Goal: Use online tool/utility: Utilize a website feature to perform a specific function

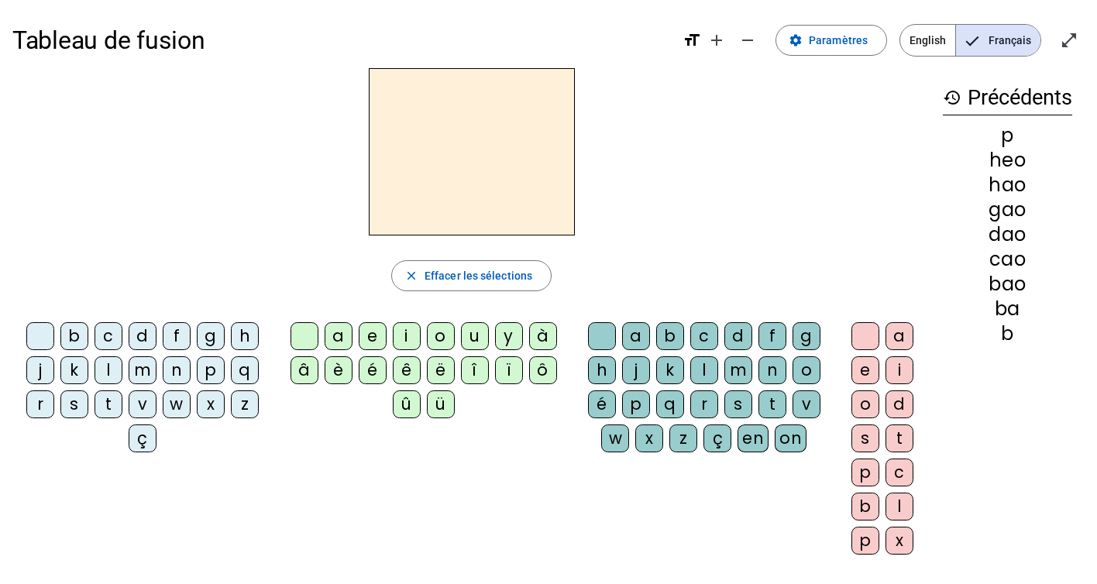
click at [80, 341] on div "b" at bounding box center [74, 336] width 28 height 28
click at [804, 360] on div "o" at bounding box center [807, 370] width 28 height 28
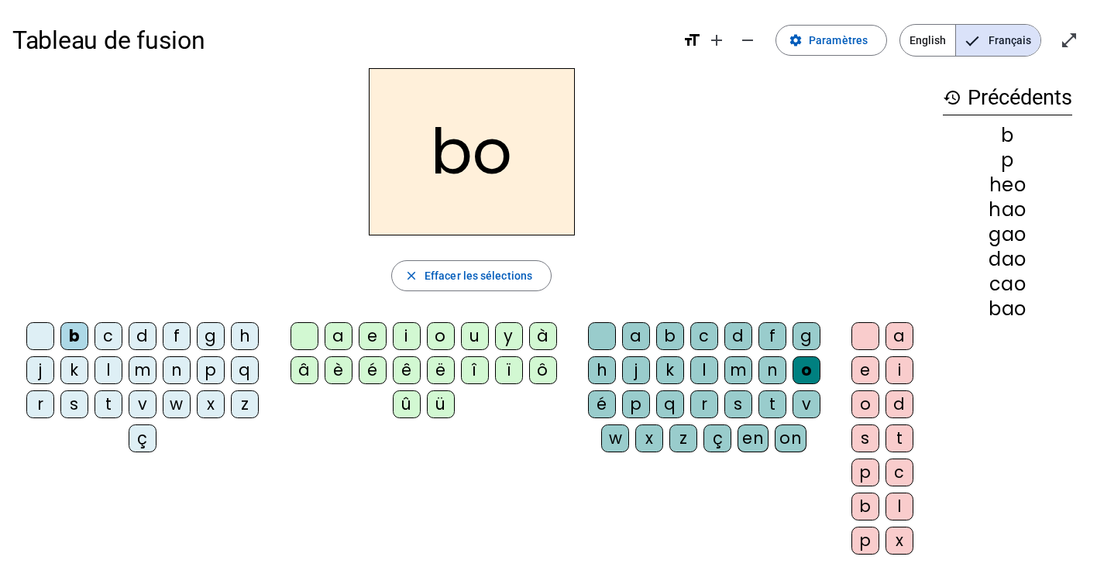
click at [115, 339] on div "c" at bounding box center [109, 336] width 28 height 28
click at [142, 339] on div "d" at bounding box center [143, 336] width 28 height 28
click at [182, 338] on div "f" at bounding box center [177, 336] width 28 height 28
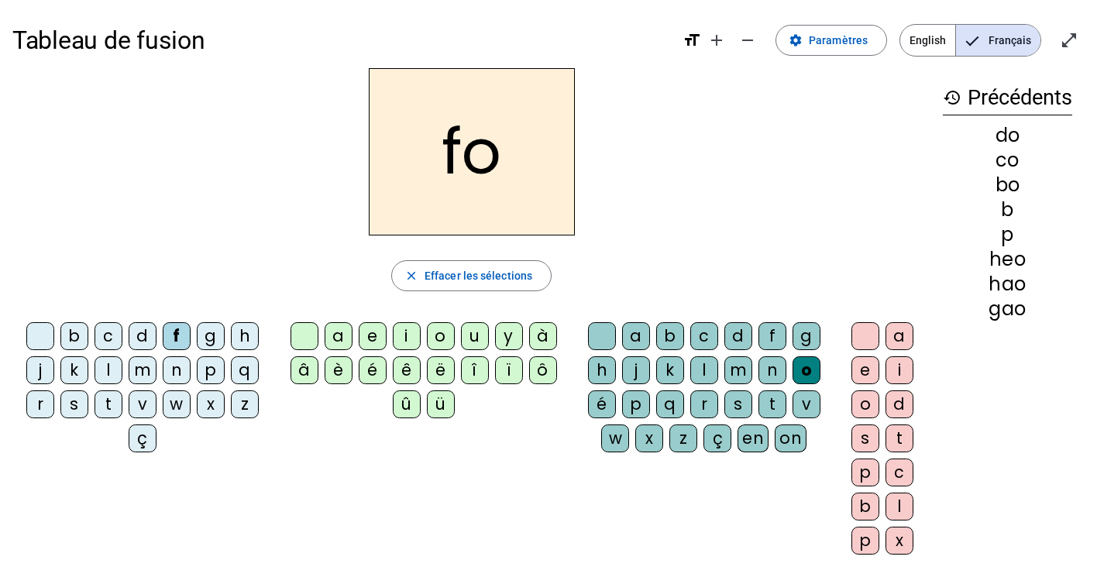
click at [218, 338] on div "g" at bounding box center [211, 336] width 28 height 28
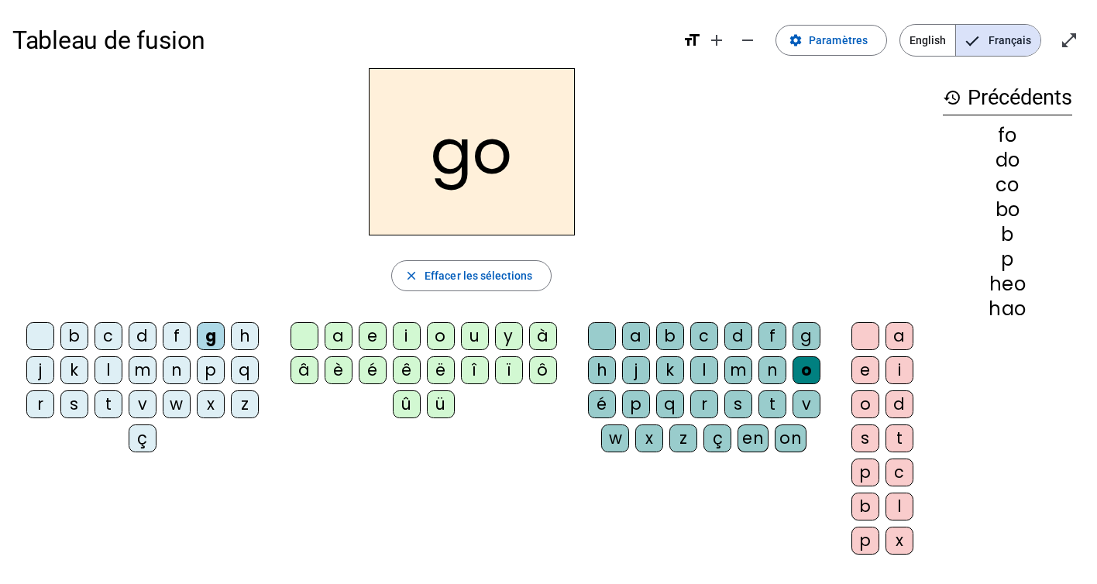
click at [218, 376] on div "p" at bounding box center [211, 370] width 28 height 28
click at [177, 370] on div "n" at bounding box center [177, 370] width 28 height 28
click at [131, 375] on div "m" at bounding box center [143, 370] width 28 height 28
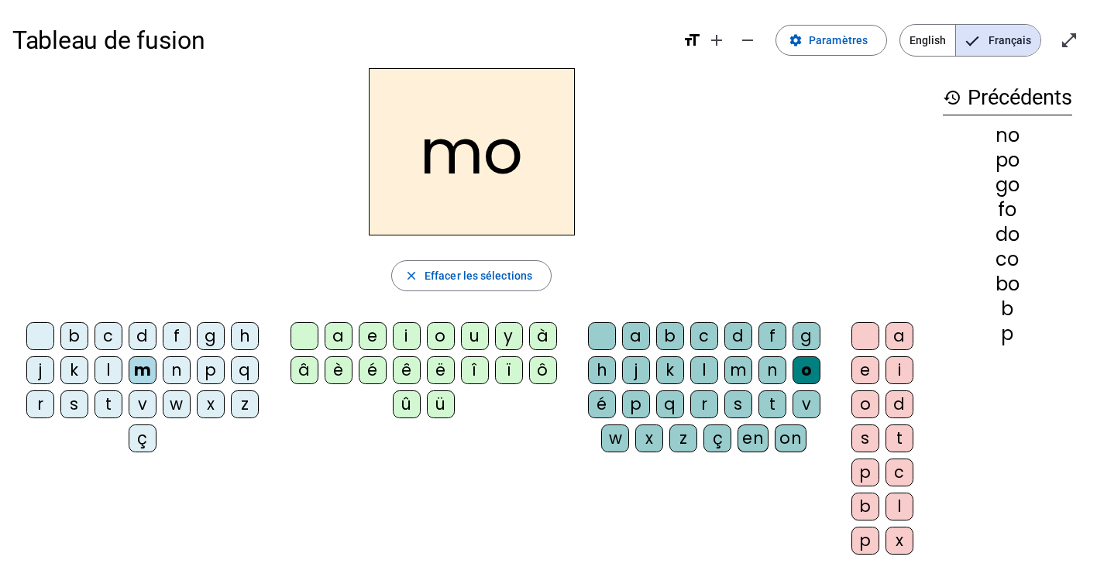
click at [93, 376] on letter-bubble "k" at bounding box center [77, 373] width 34 height 34
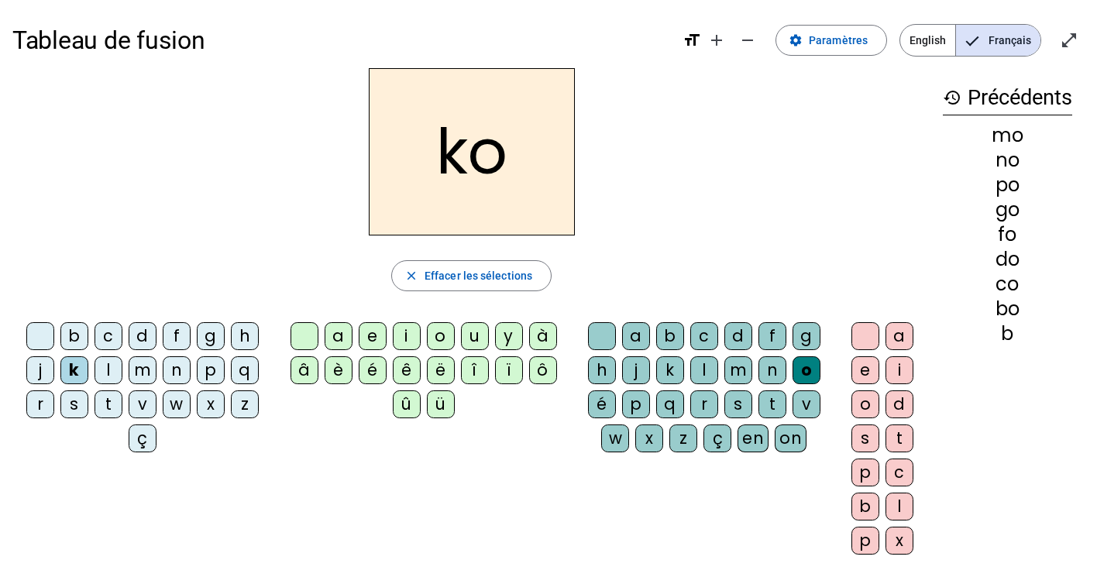
click at [111, 405] on div "t" at bounding box center [109, 405] width 28 height 28
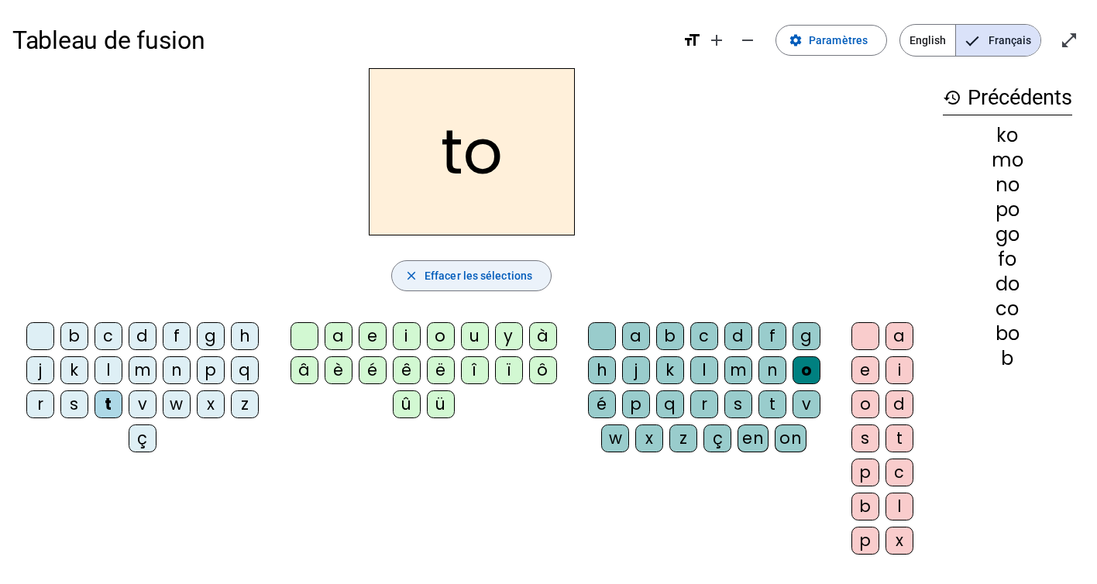
click at [425, 281] on span "Effacer les sélections" at bounding box center [479, 276] width 108 height 19
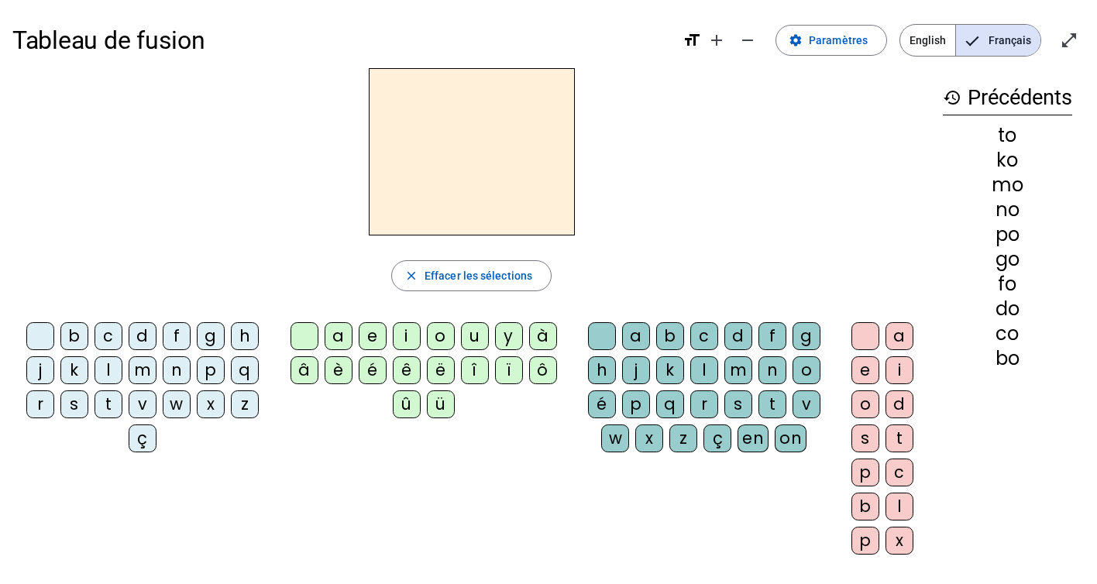
click at [115, 407] on div "t" at bounding box center [109, 405] width 28 height 28
click at [462, 334] on div "u" at bounding box center [475, 336] width 28 height 28
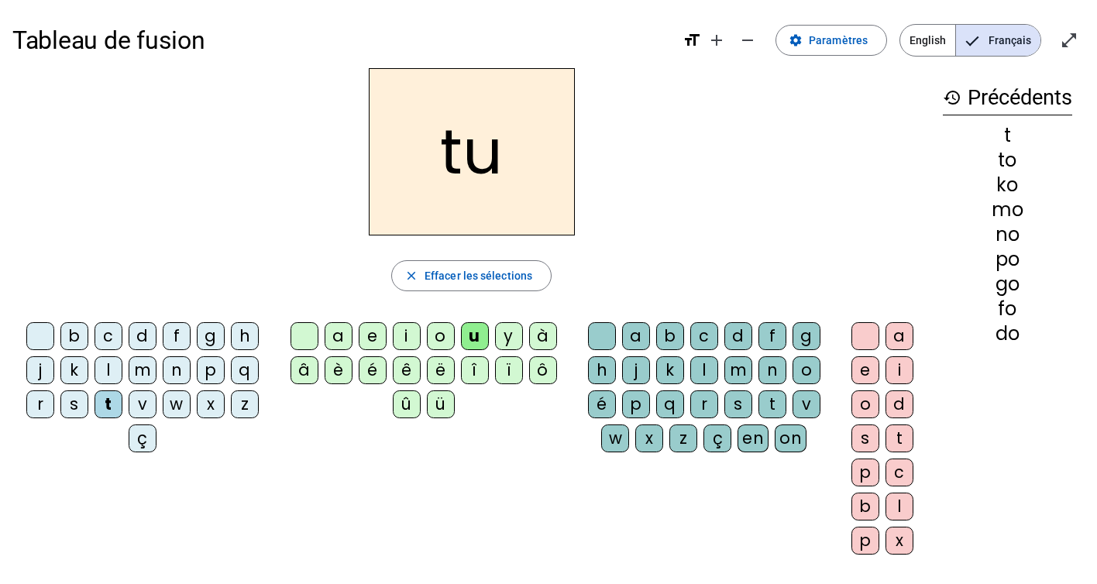
click at [242, 336] on div "h" at bounding box center [245, 336] width 28 height 28
click at [241, 380] on div "q" at bounding box center [245, 370] width 28 height 28
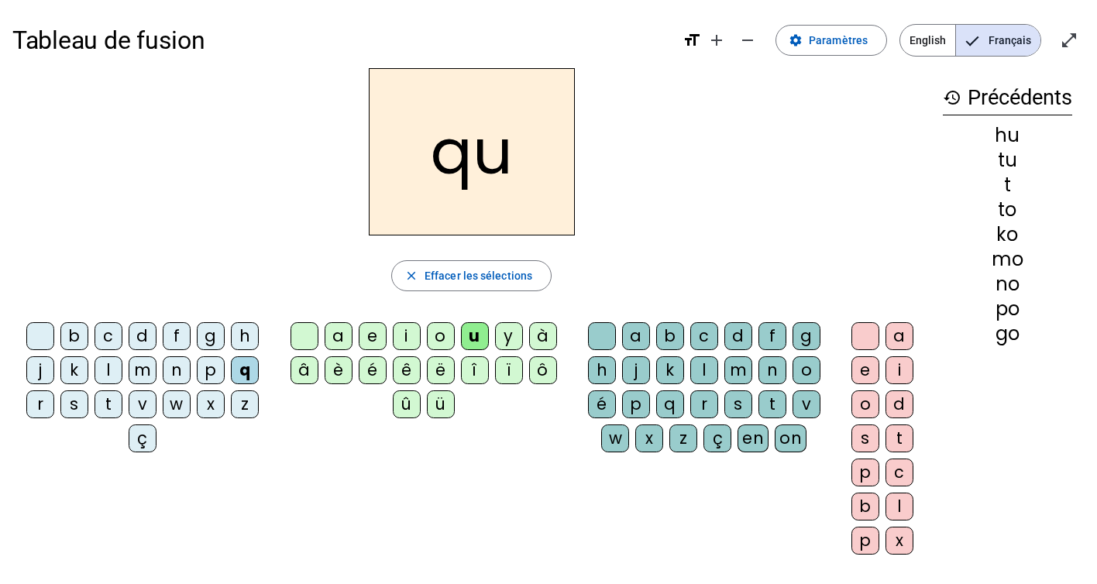
click at [153, 396] on div "v" at bounding box center [143, 405] width 28 height 28
click at [114, 396] on div "t" at bounding box center [109, 405] width 28 height 28
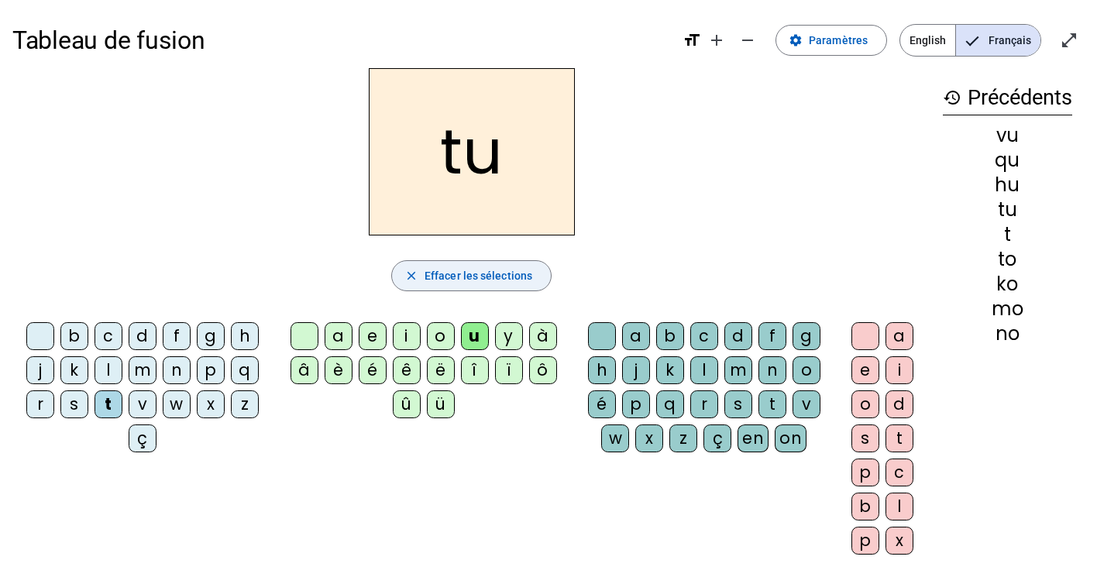
click at [498, 267] on span "Effacer les sélections" at bounding box center [479, 276] width 108 height 19
